Goal: Task Accomplishment & Management: Manage account settings

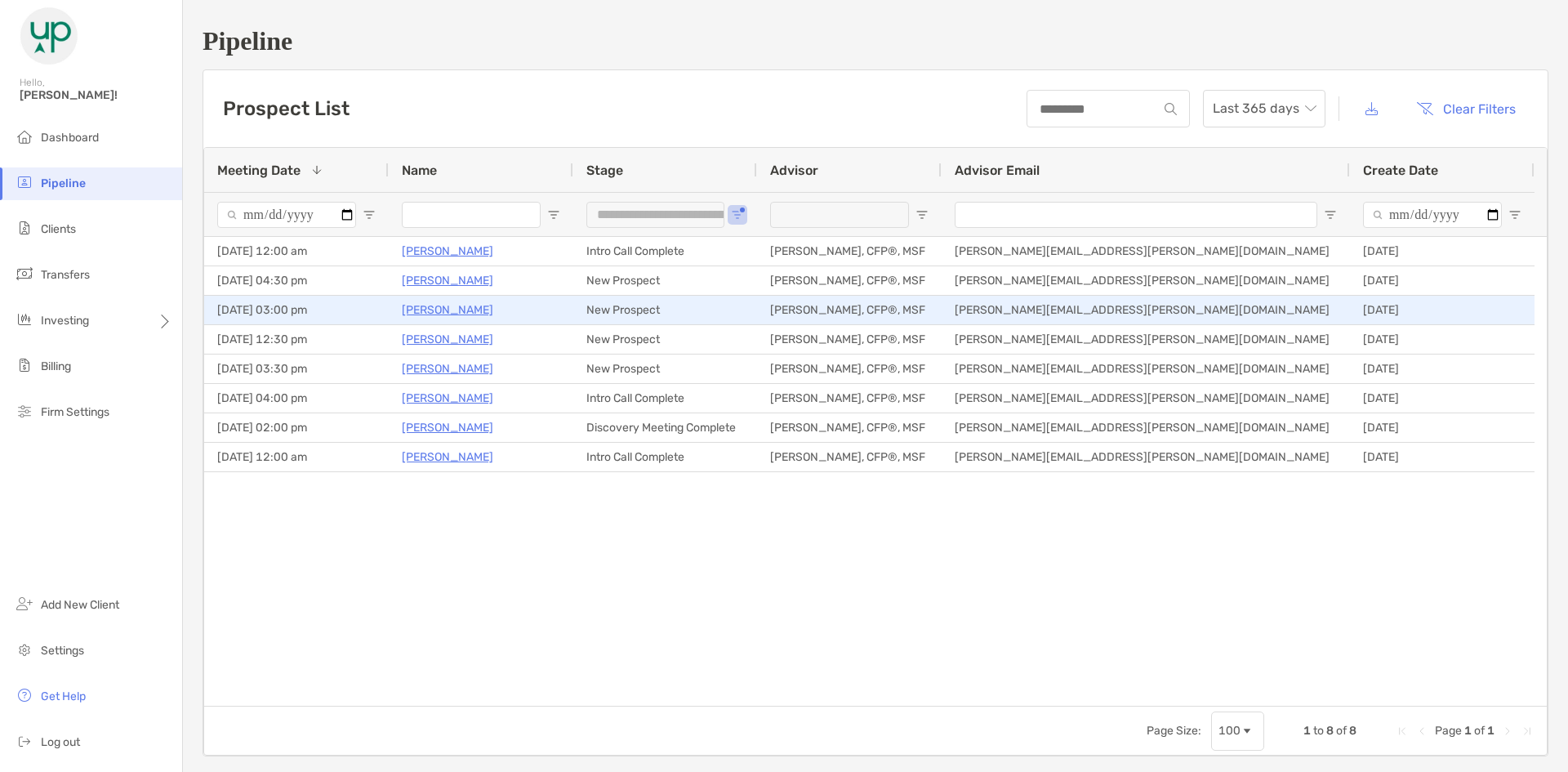
click at [454, 312] on p "[PERSON_NAME]" at bounding box center [447, 310] width 91 height 20
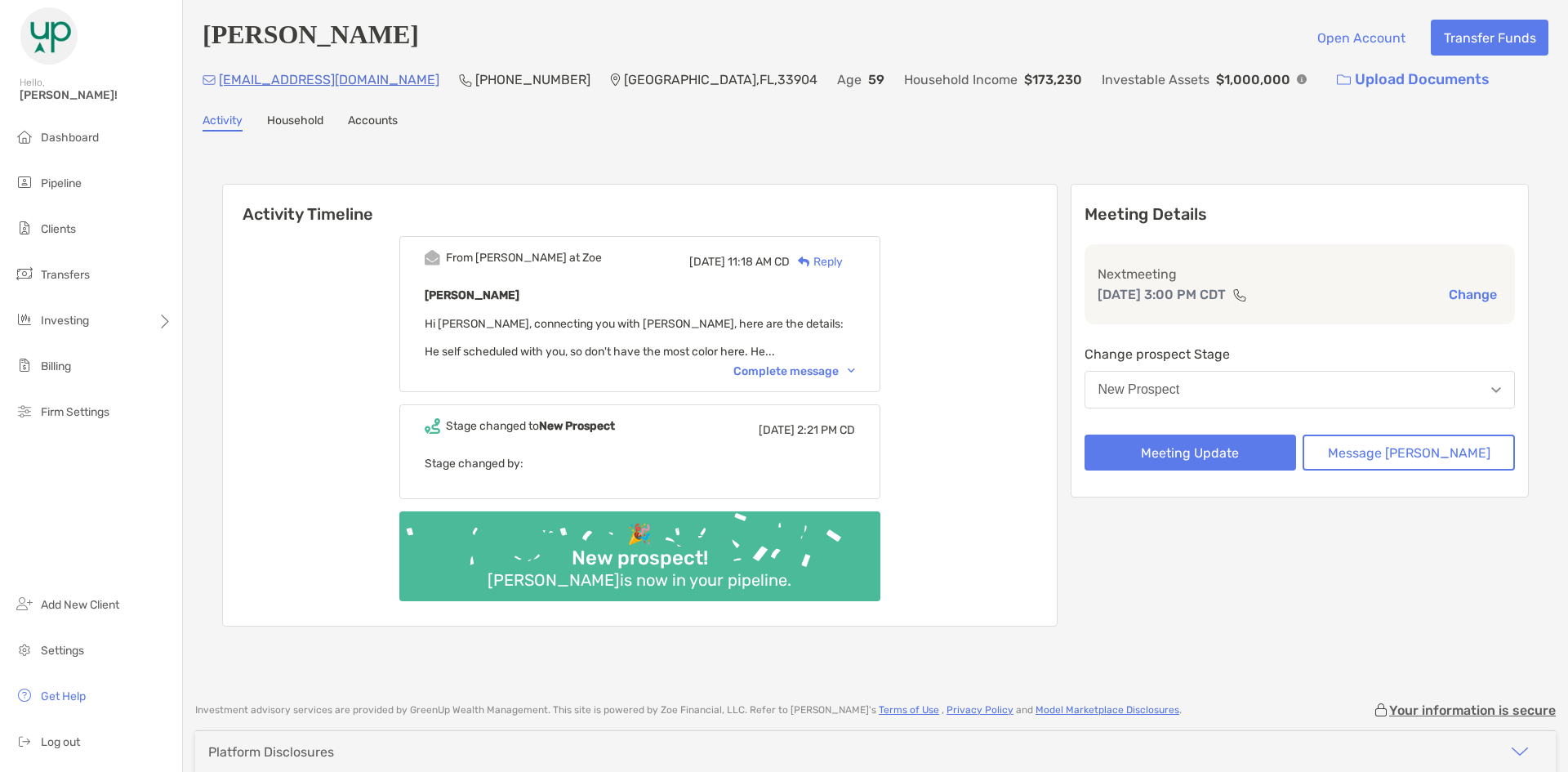
click at [836, 375] on div "Complete message" at bounding box center [794, 371] width 121 height 14
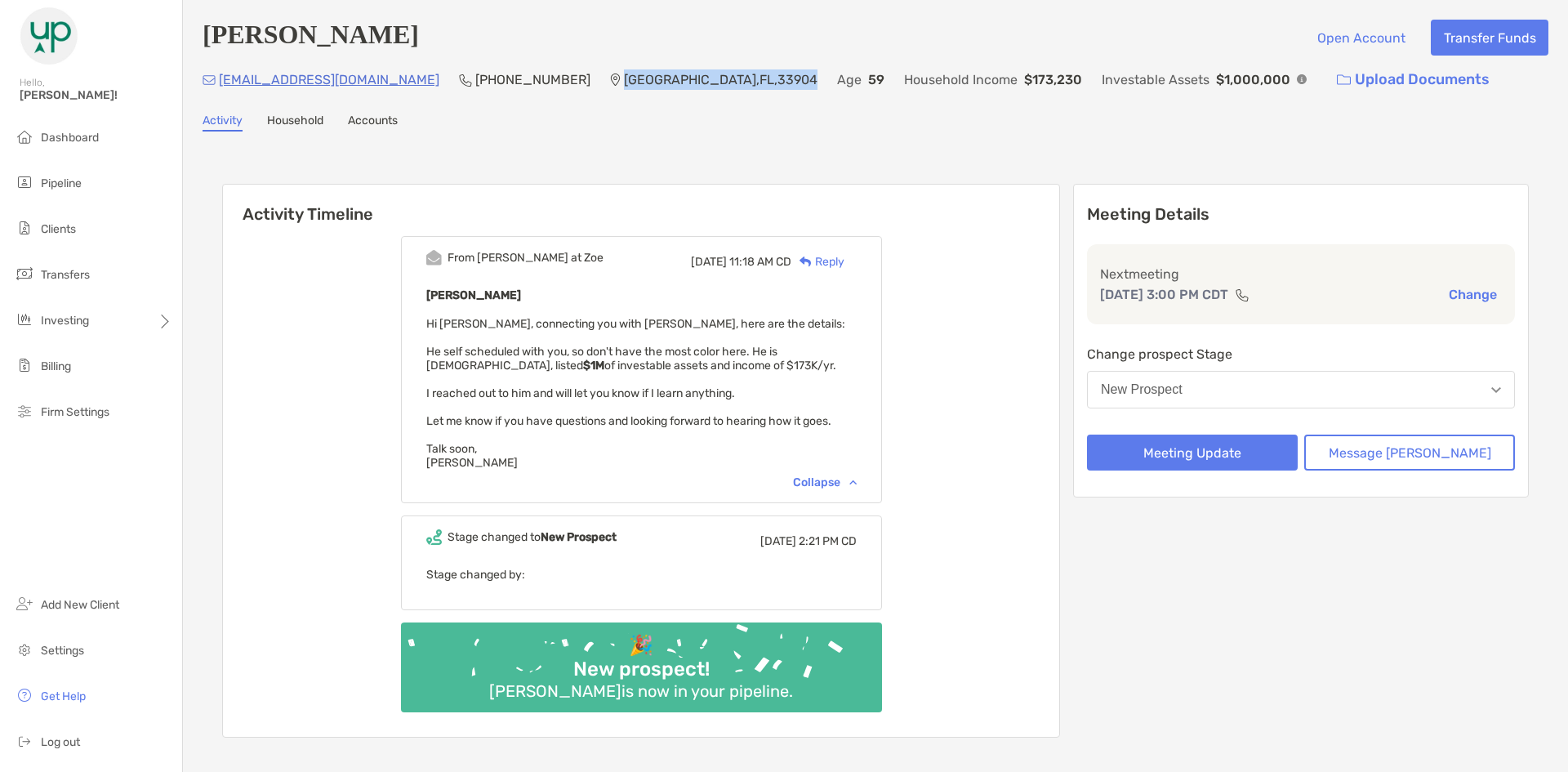
drag, startPoint x: 638, startPoint y: 81, endPoint x: 507, endPoint y: 69, distance: 131.5
click at [507, 69] on div "rjwilli@netscape.net (239) 338-7198 Cape Coral , FL , 33904 Age 59 Household In…" at bounding box center [876, 79] width 1346 height 35
click at [604, 155] on div "Activity Timeline From Paul at Zoe Tue, Sep 23 11:18 AM CD Reply Roger Williams…" at bounding box center [876, 462] width 1346 height 629
drag, startPoint x: 629, startPoint y: 83, endPoint x: 503, endPoint y: 90, distance: 126.2
click at [624, 90] on p "Cape Coral , FL , 33904" at bounding box center [721, 79] width 194 height 20
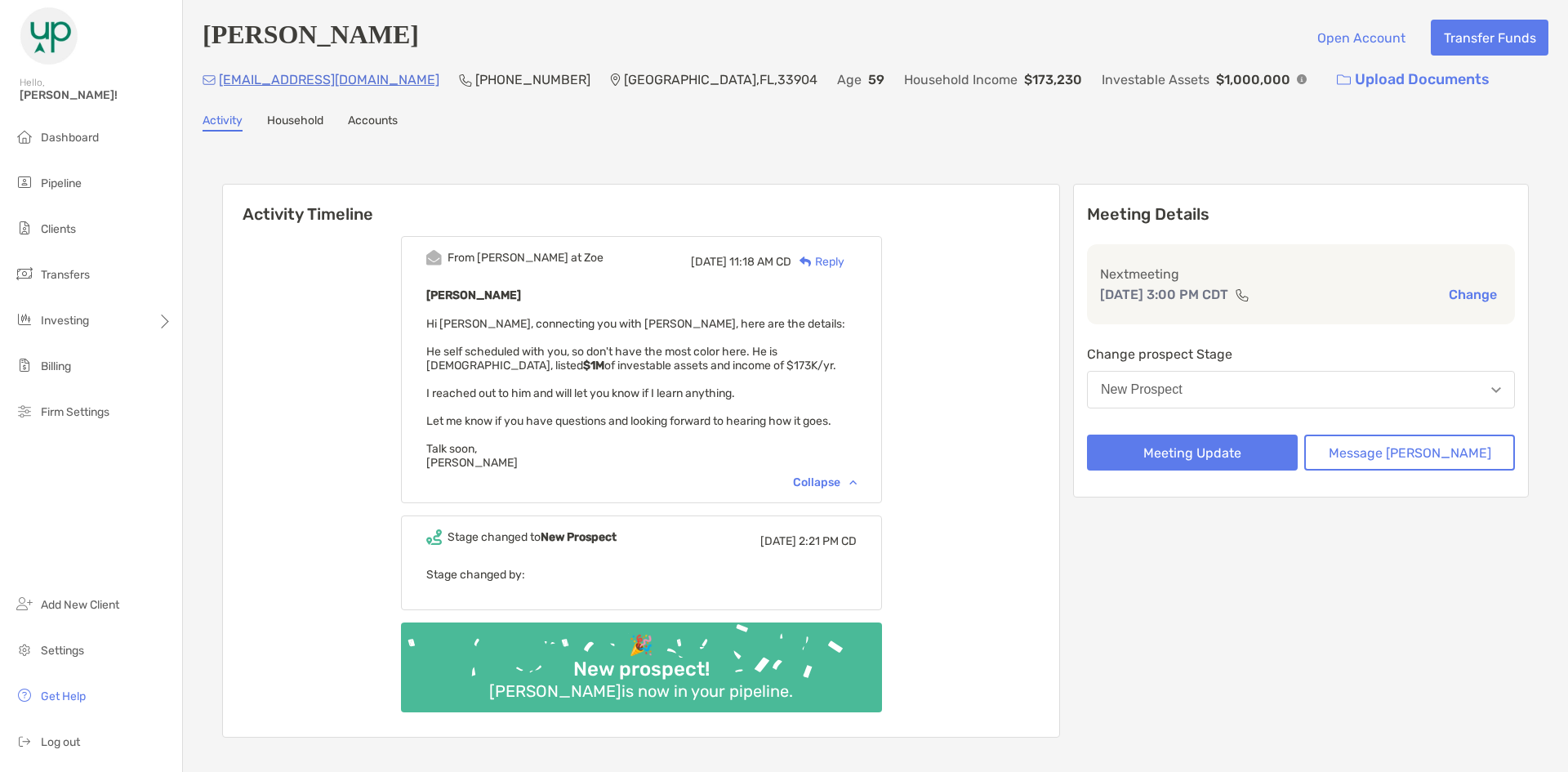
click at [69, 501] on div "Dashboard Pipeline Clients Transfers Investing Billing Firm Settings Add New Cl…" at bounding box center [90, 447] width 182 height 650
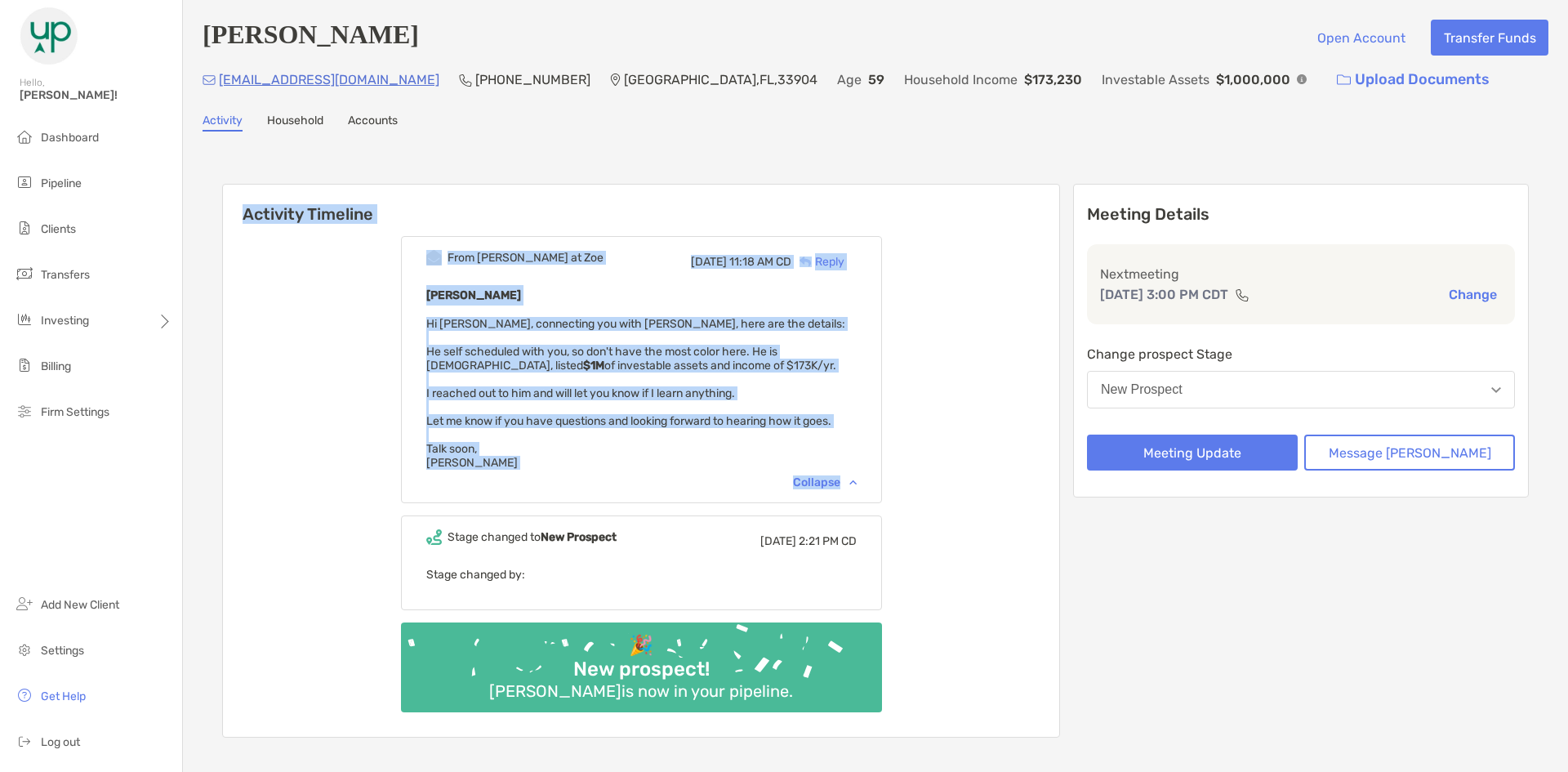
drag, startPoint x: 277, startPoint y: 232, endPoint x: 958, endPoint y: 442, distance: 712.6
click at [908, 471] on div "Activity Timeline From Paul at Zoe Tue, Sep 23 11:18 AM CD Reply Roger Williams…" at bounding box center [640, 460] width 837 height 554
click at [958, 442] on div "From Paul at Zoe Tue, Sep 23 11:18 AM CD Reply Roger Williams Jr. Hi Tony, conn…" at bounding box center [641, 481] width 837 height 513
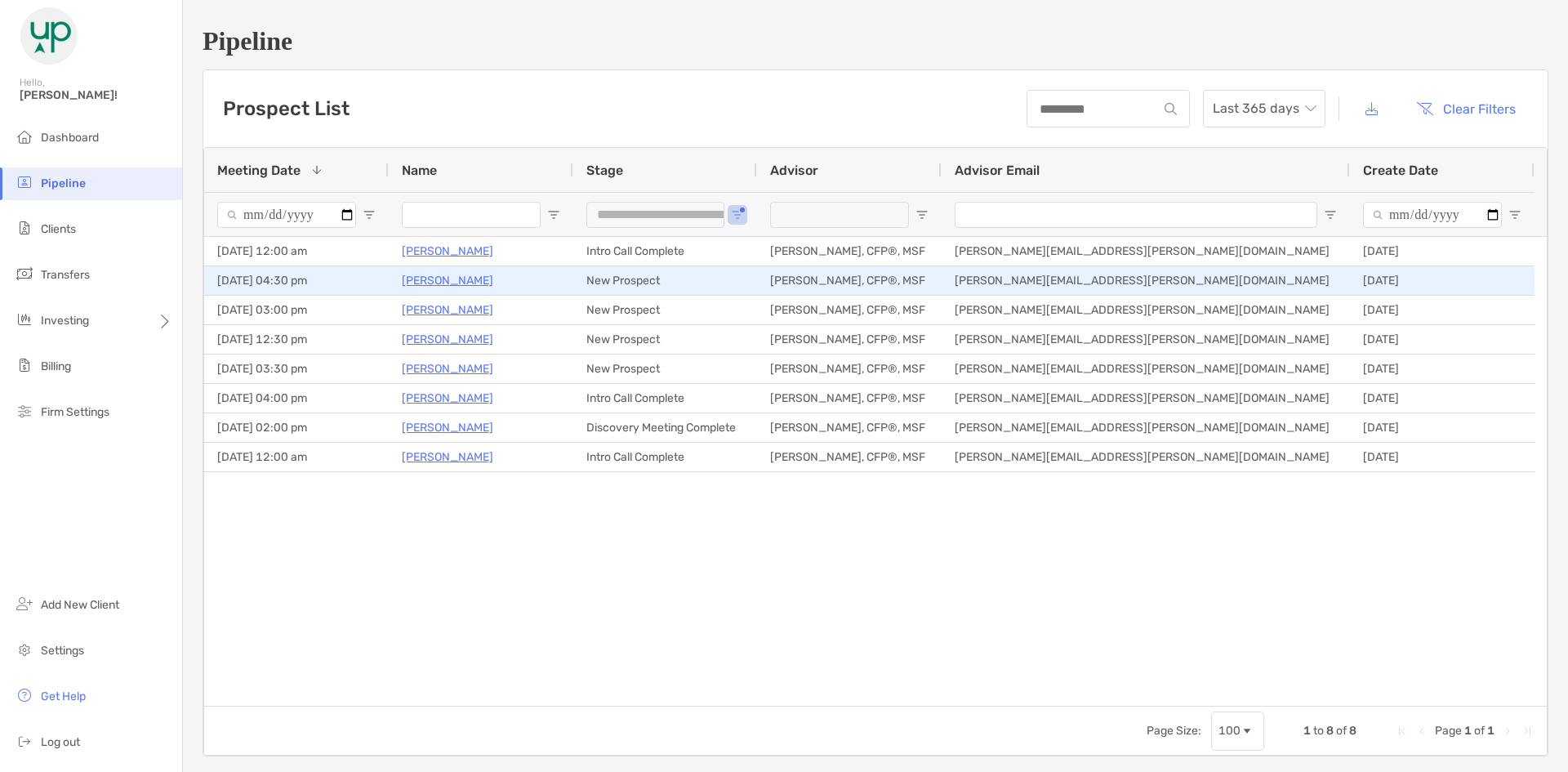
click at [441, 279] on p "[PERSON_NAME]" at bounding box center [447, 280] width 91 height 20
